Goal: Navigation & Orientation: Find specific page/section

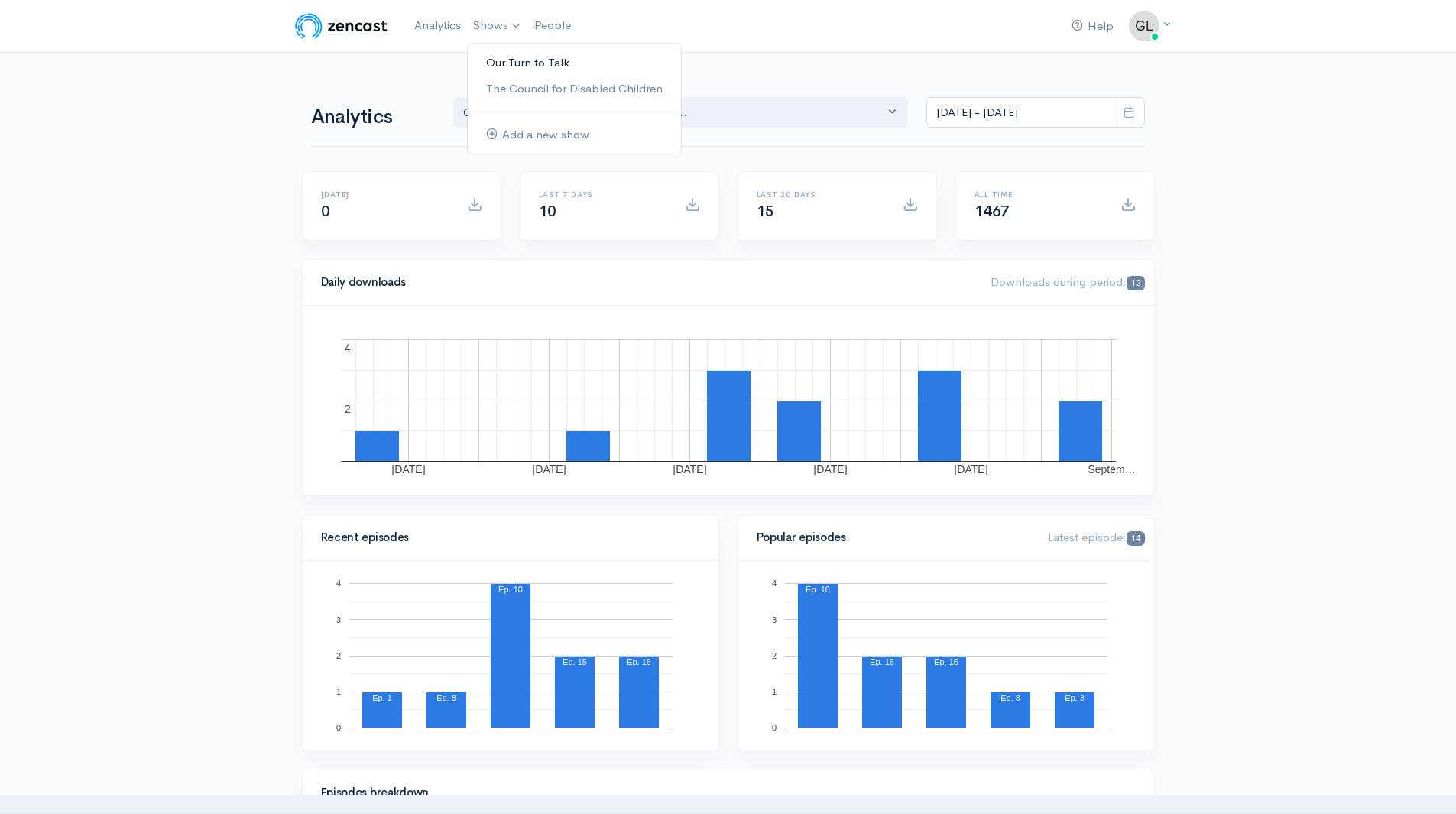
click at [530, 52] on link "Our Turn to Talk" at bounding box center [574, 63] width 213 height 27
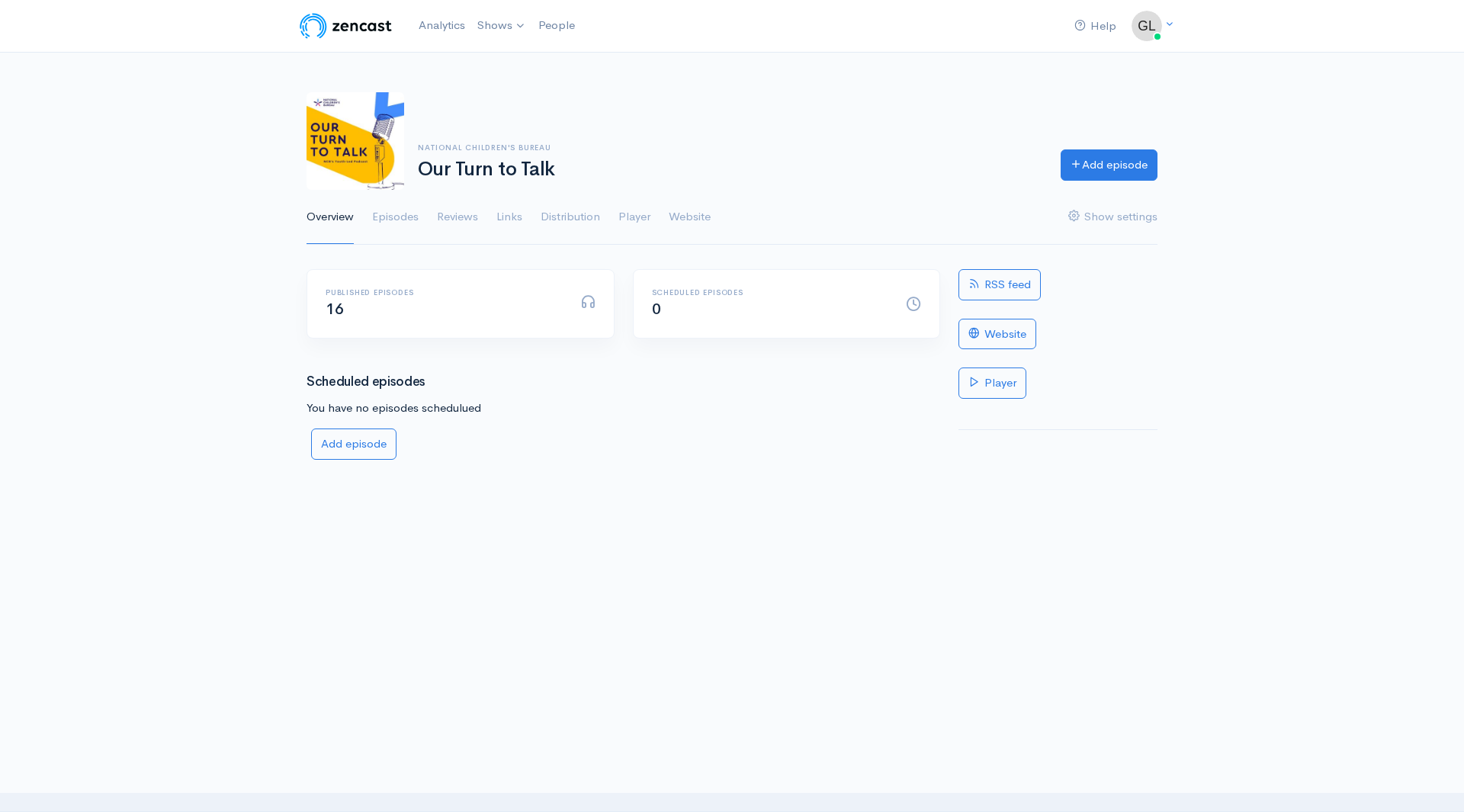
click at [512, 154] on div "National Children's Bureau Our Turn to Talk" at bounding box center [730, 161] width 643 height 37
click at [389, 221] on link "Episodes" at bounding box center [395, 217] width 46 height 55
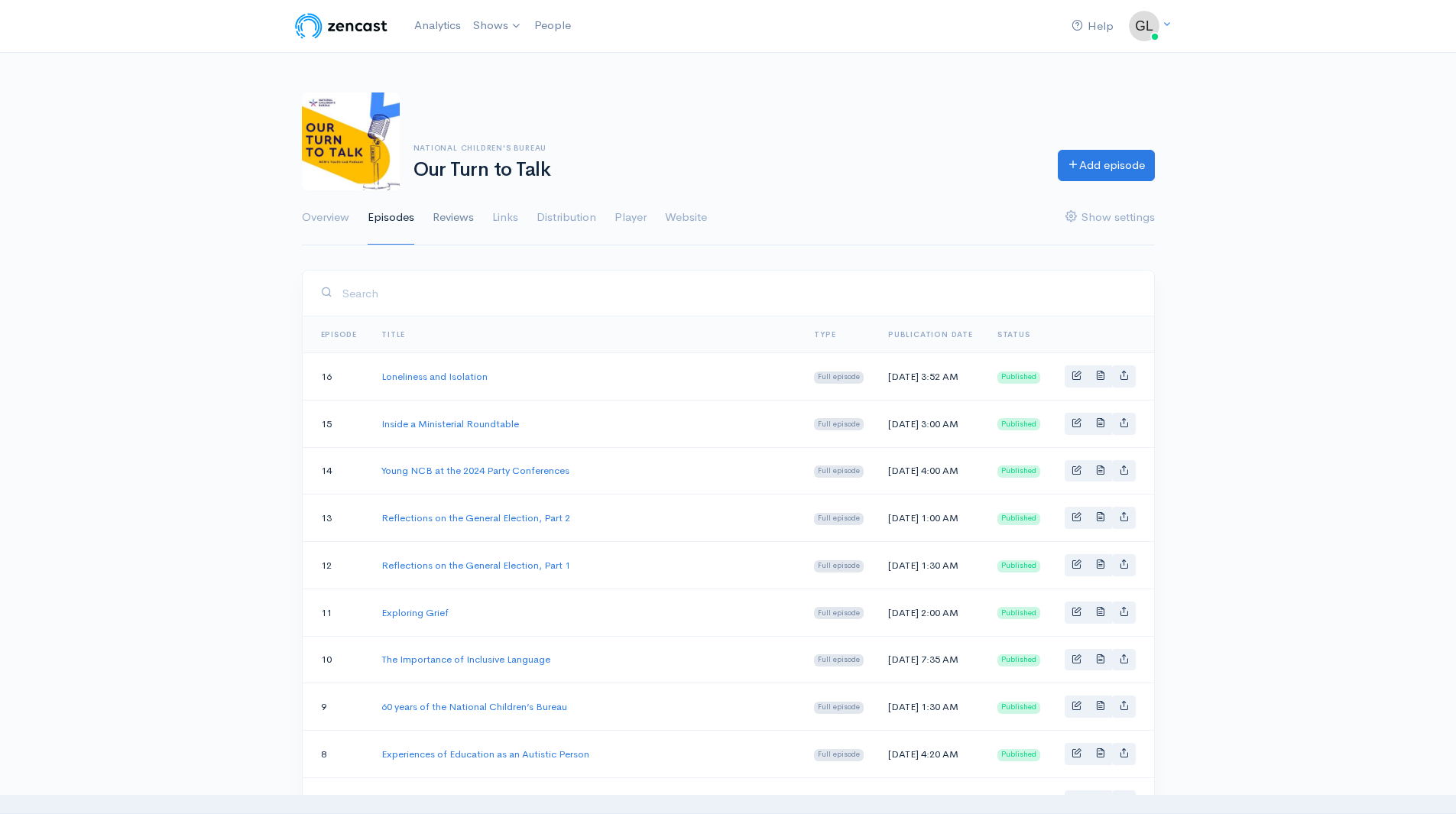
click at [469, 220] on link "Reviews" at bounding box center [452, 217] width 41 height 55
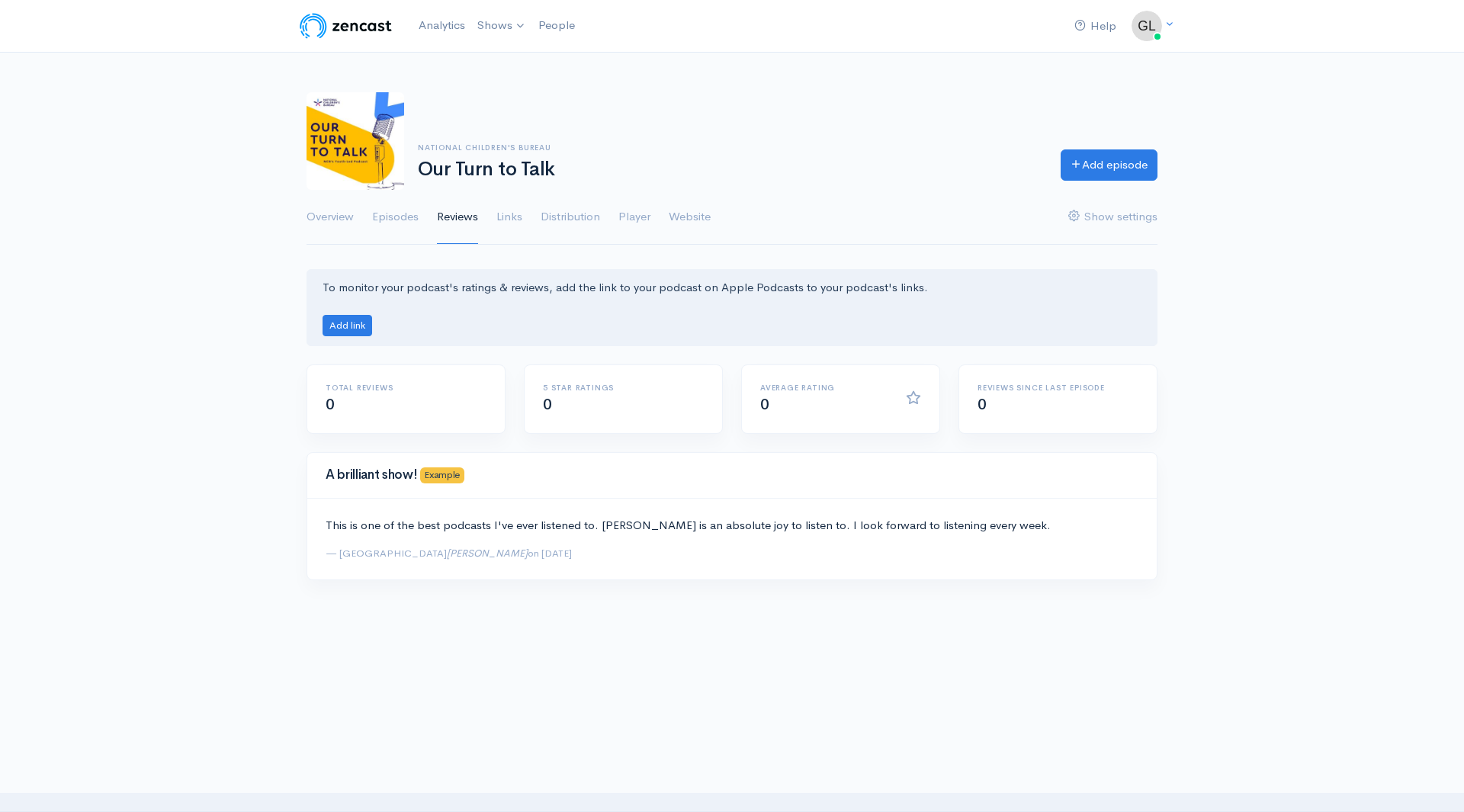
click at [506, 220] on link "Links" at bounding box center [510, 217] width 26 height 55
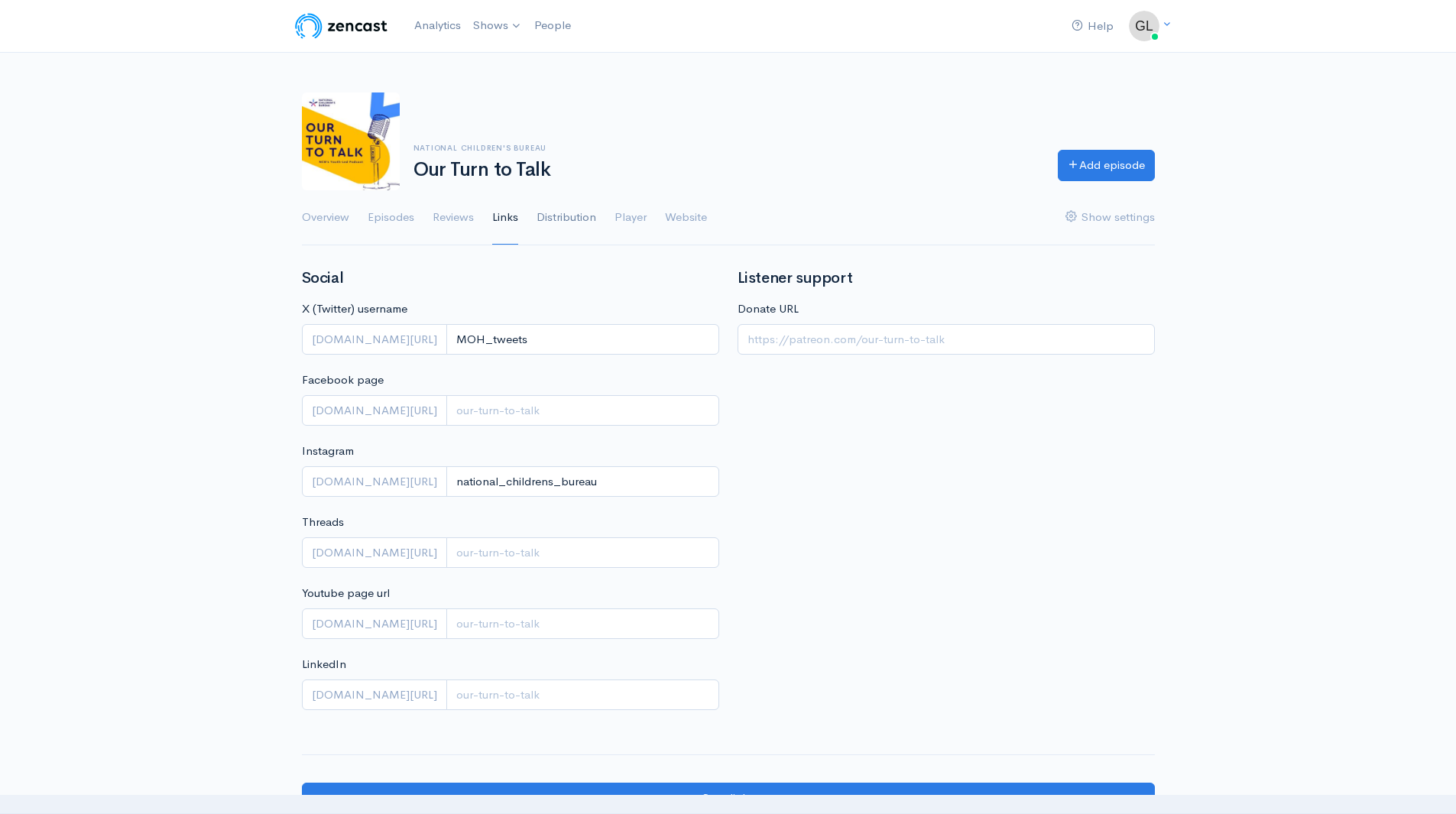
click at [578, 210] on link "Distribution" at bounding box center [566, 217] width 59 height 55
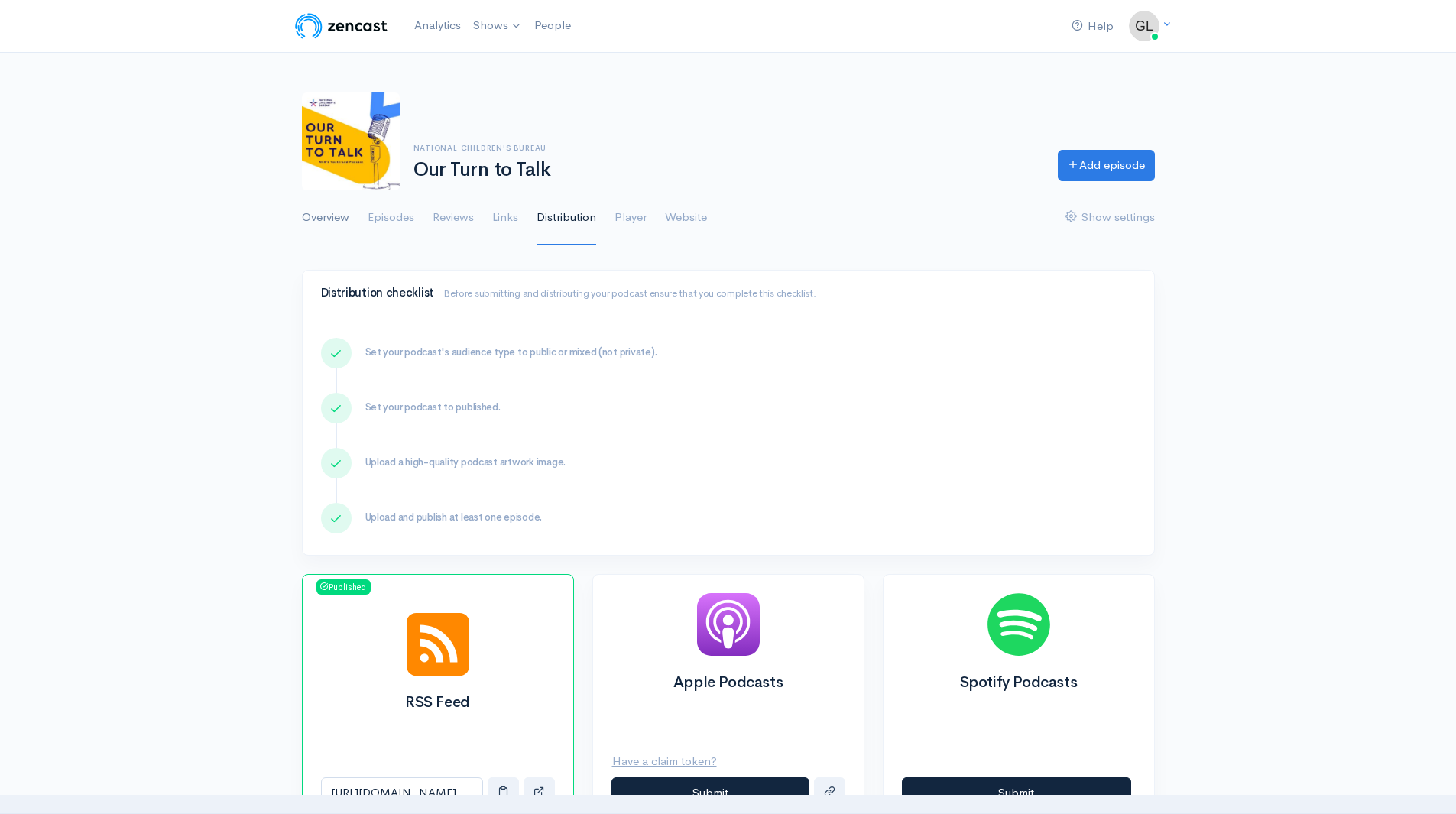
click at [346, 211] on link "Overview" at bounding box center [326, 217] width 47 height 55
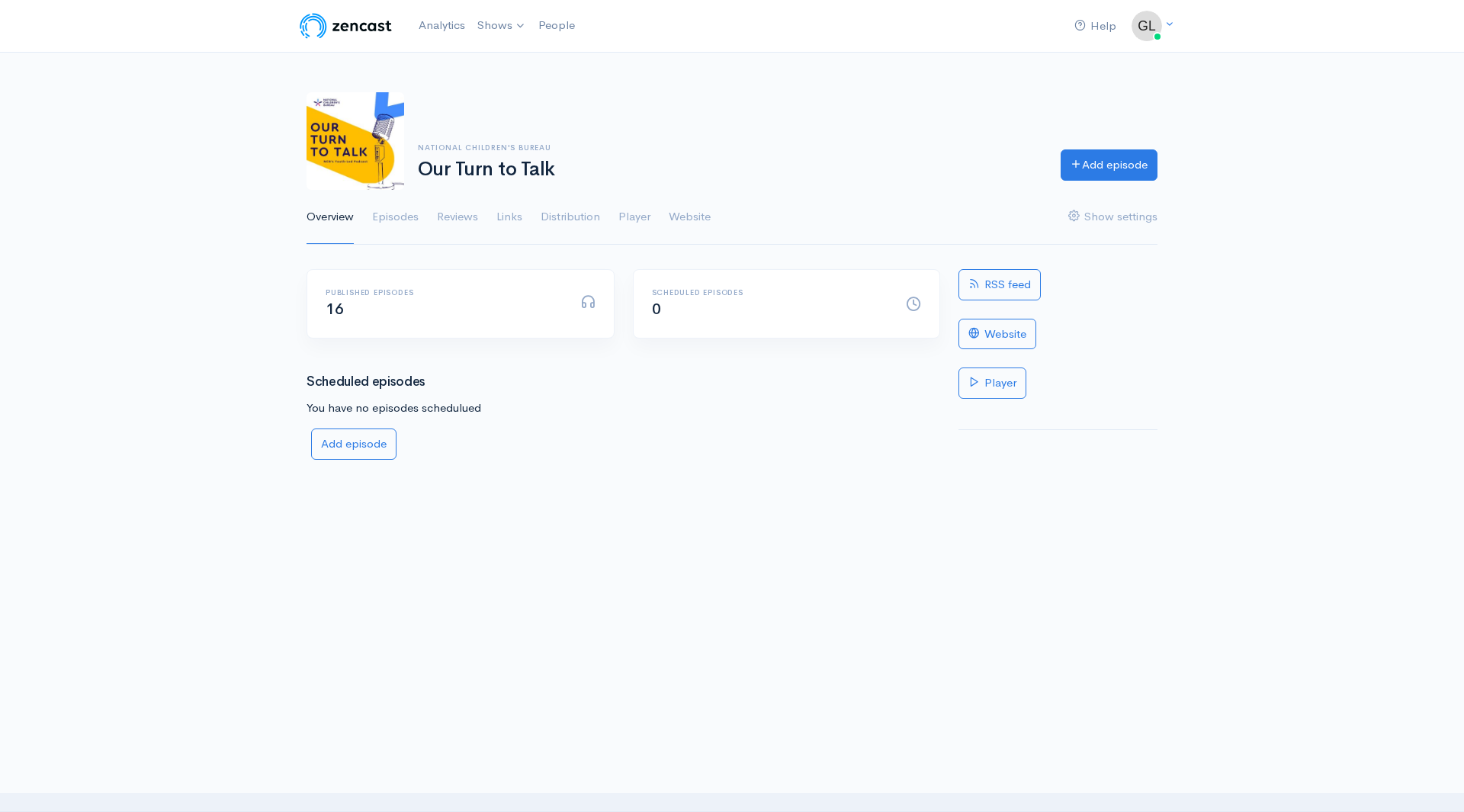
click at [503, 173] on h1 "Our Turn to Talk" at bounding box center [729, 169] width 625 height 22
click at [406, 220] on link "Episodes" at bounding box center [395, 217] width 46 height 55
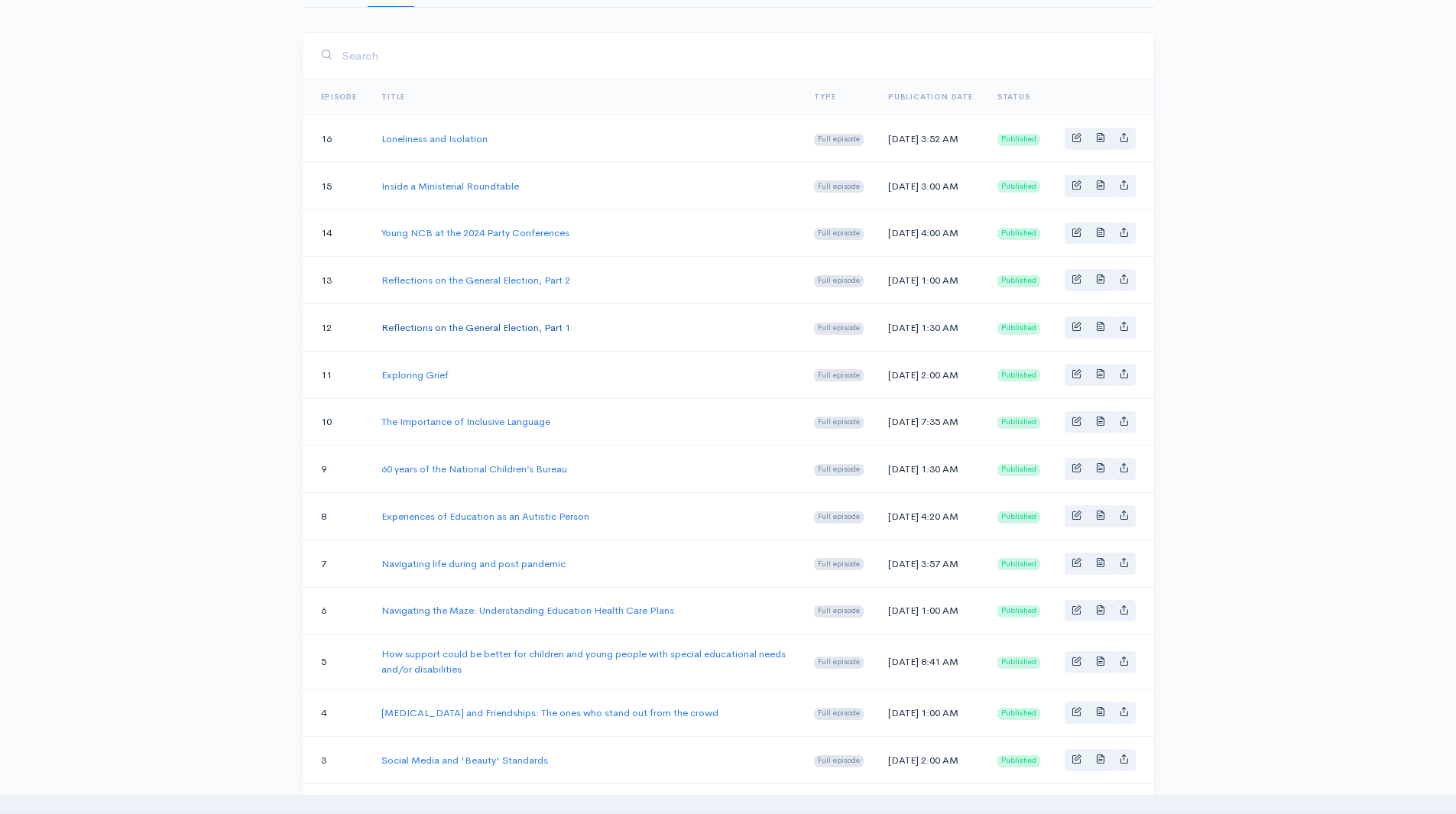
scroll to position [606, 0]
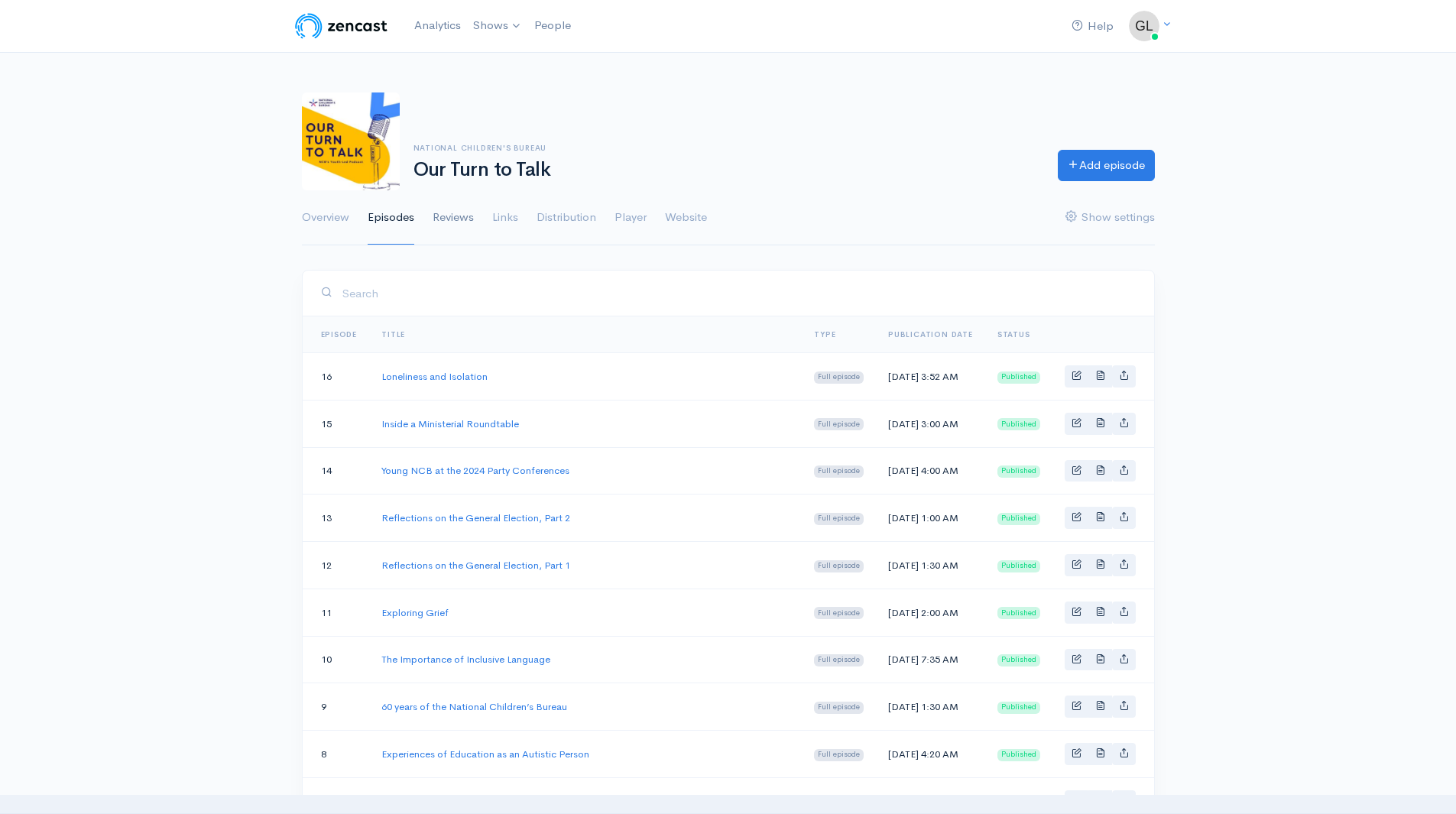
click at [449, 204] on link "Reviews" at bounding box center [452, 217] width 41 height 55
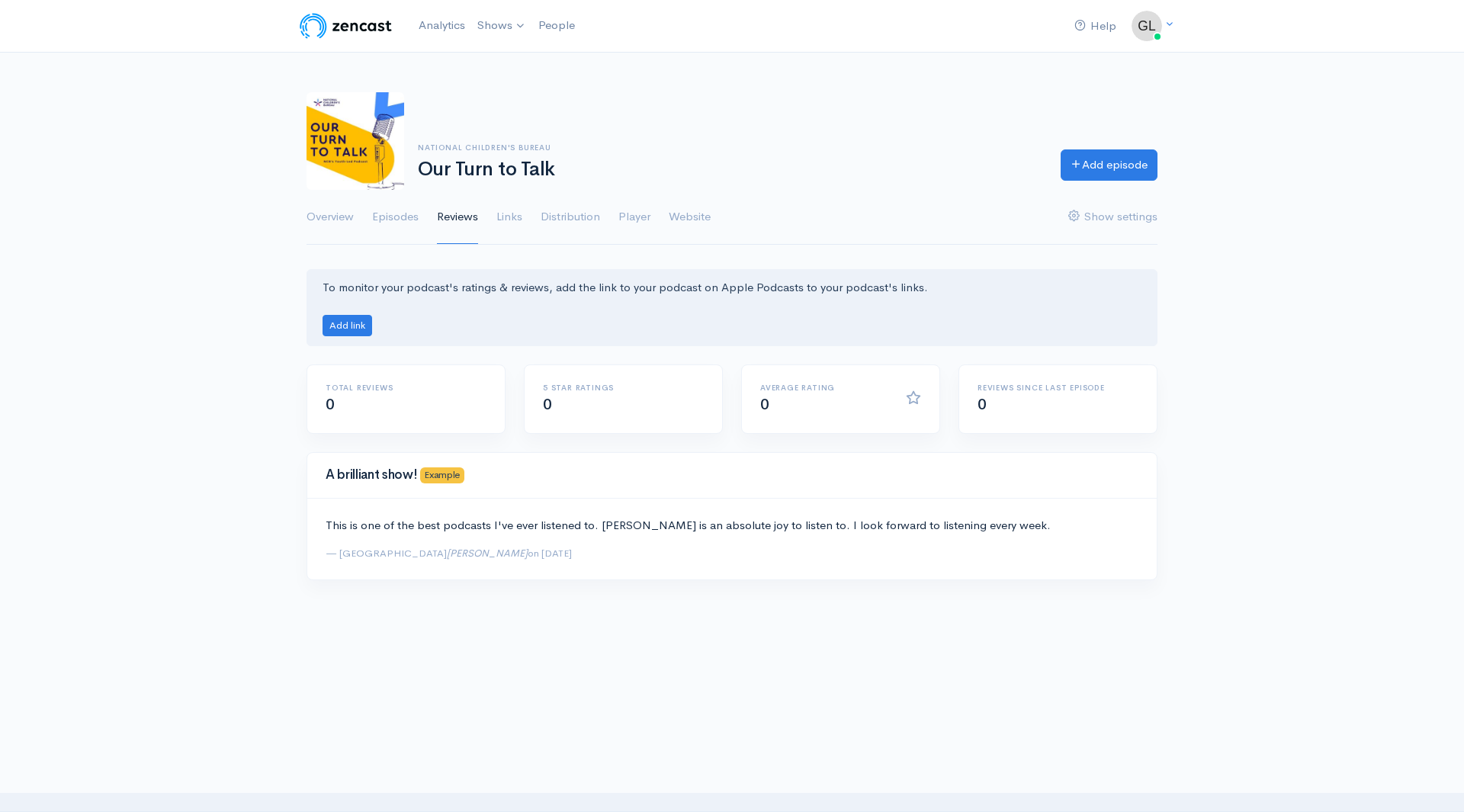
click at [494, 227] on ul "Overview Episodes Reviews Links Distribution Player Website Show settings" at bounding box center [732, 217] width 851 height 55
click at [528, 220] on ul "Overview Episodes Reviews Links Distribution Player Website Show settings" at bounding box center [732, 217] width 851 height 55
click at [515, 215] on link "Links" at bounding box center [510, 217] width 26 height 55
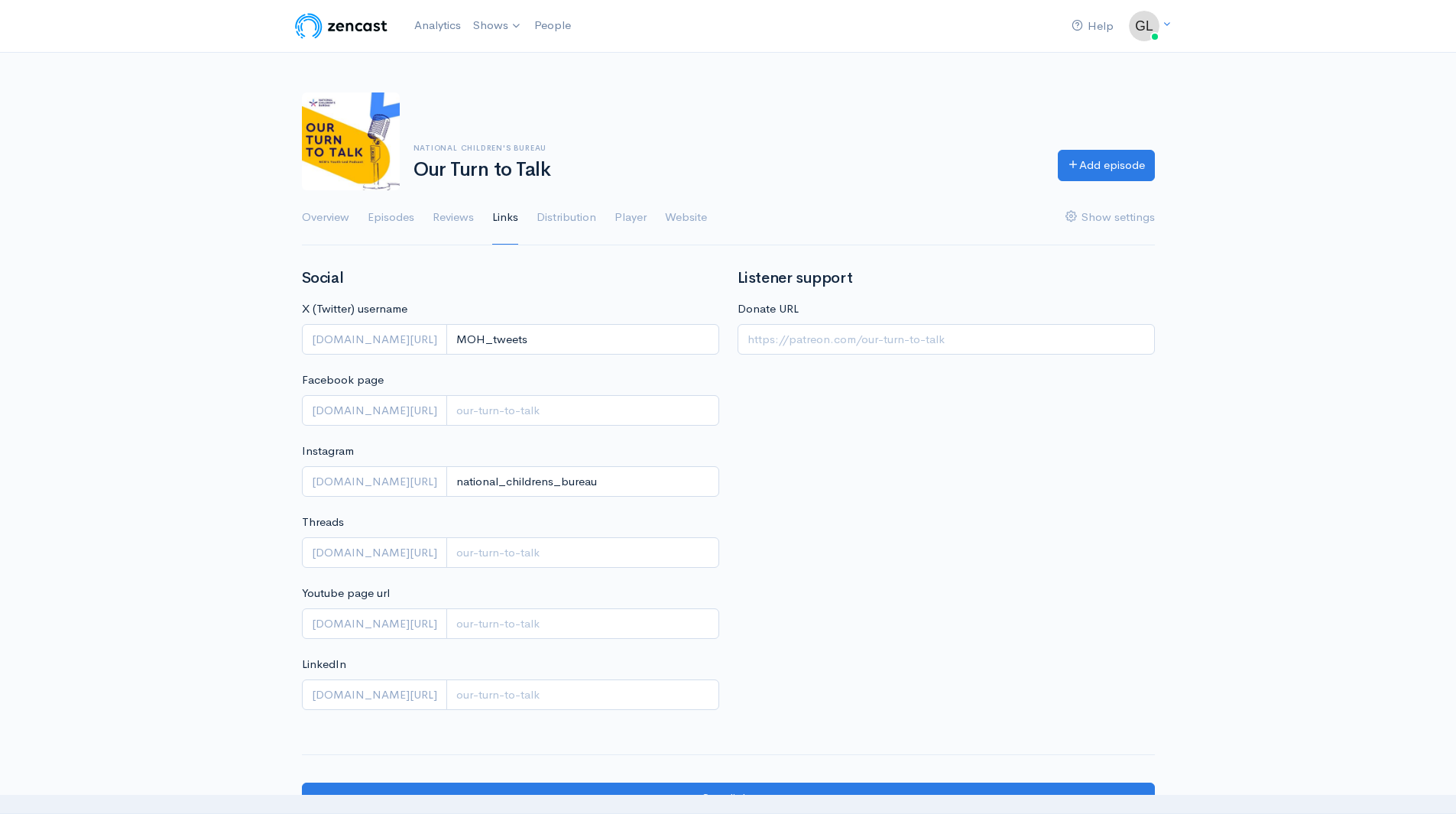
click at [560, 215] on link "Distribution" at bounding box center [566, 217] width 59 height 55
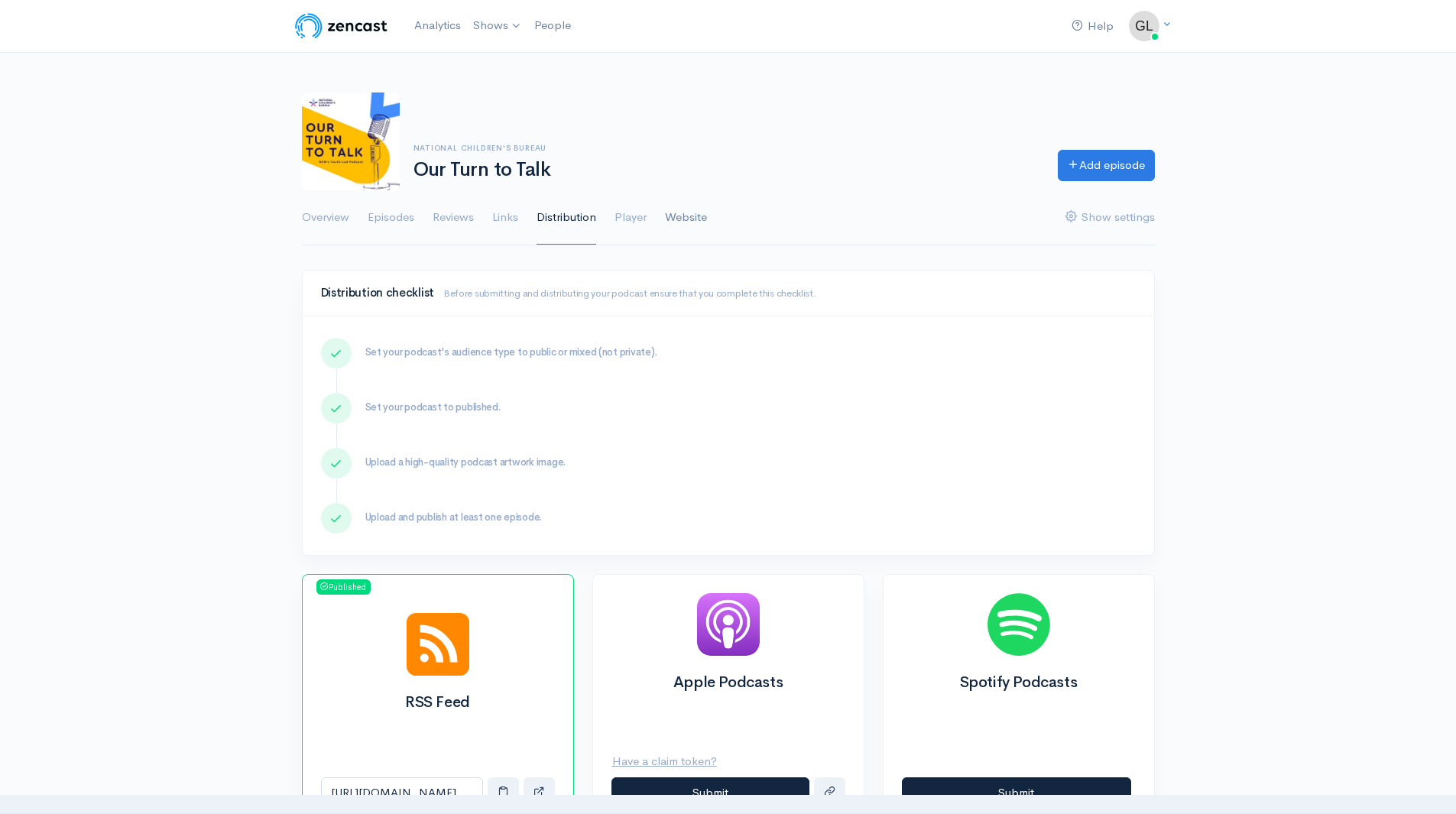
click at [690, 225] on link "Website" at bounding box center [686, 217] width 42 height 55
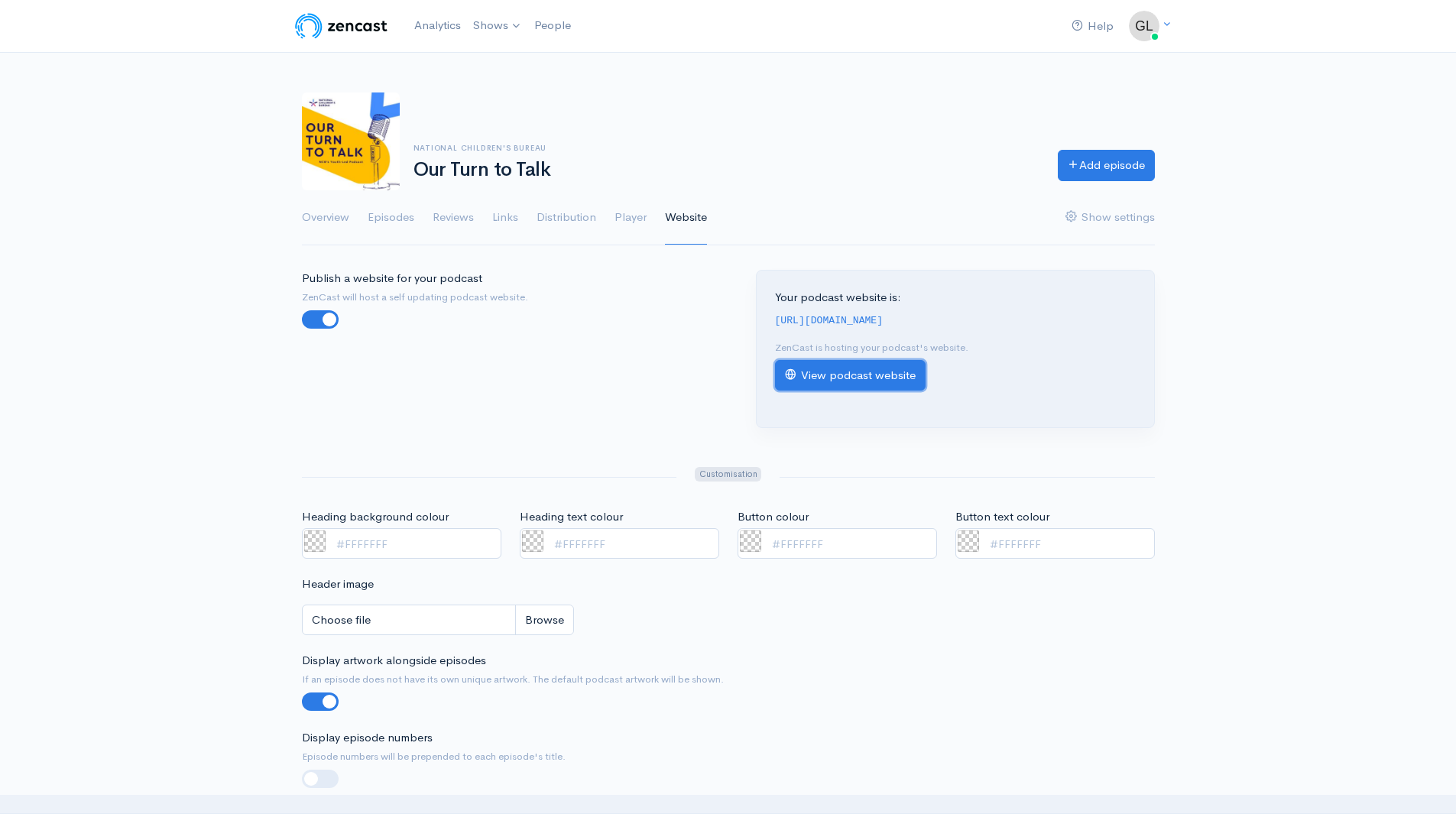
click at [856, 376] on link "View podcast website" at bounding box center [850, 376] width 150 height 31
